Goal: Find specific page/section: Find specific page/section

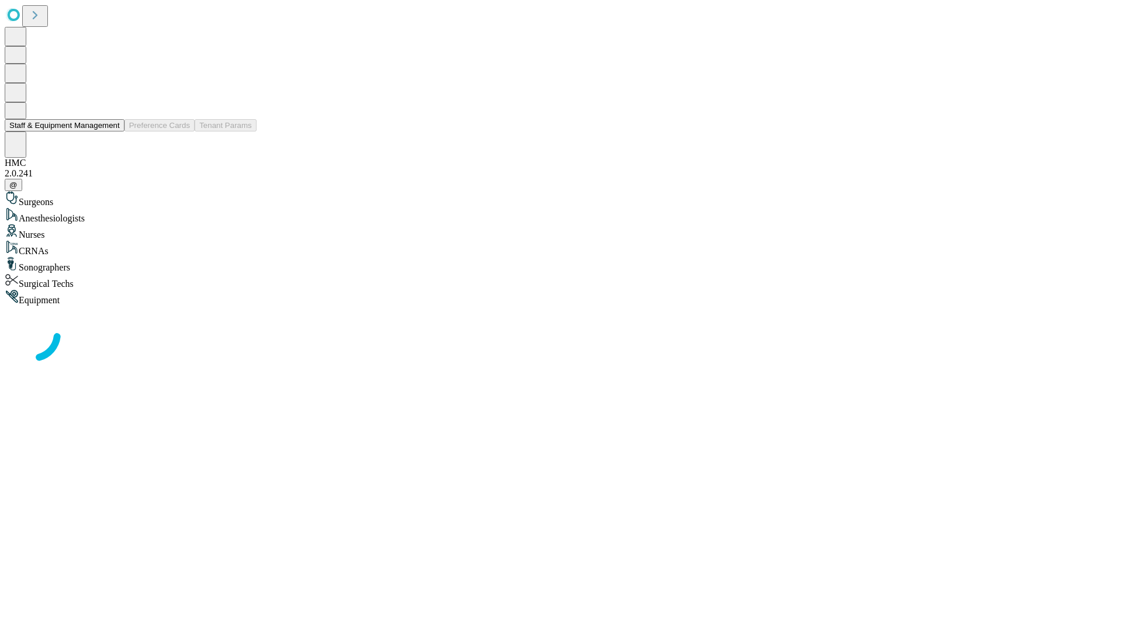
click at [112, 132] on button "Staff & Equipment Management" at bounding box center [65, 125] width 120 height 12
